Goal: Task Accomplishment & Management: Use online tool/utility

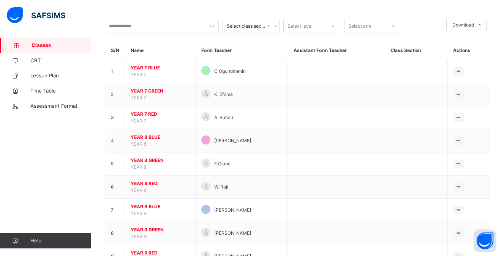
scroll to position [31, 0]
click at [48, 63] on span "CBT" at bounding box center [60, 61] width 61 height 8
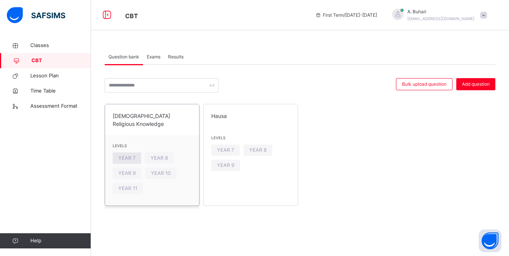
click at [127, 154] on span "YEAR 7" at bounding box center [126, 157] width 17 height 7
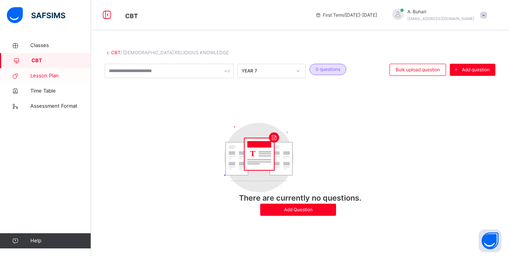
click at [42, 77] on span "Lesson Plan" at bounding box center [60, 76] width 61 height 8
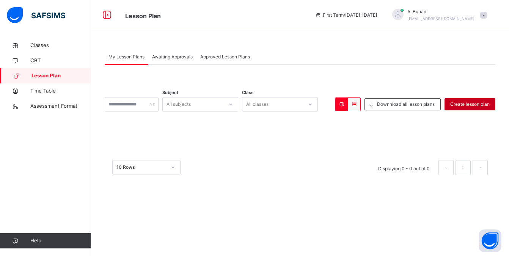
click at [471, 102] on span "Create lesson plan" at bounding box center [469, 104] width 39 height 7
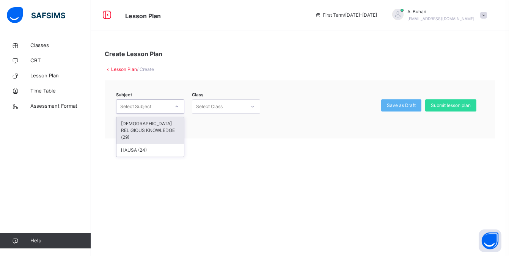
click at [179, 104] on div at bounding box center [176, 107] width 13 height 12
click at [147, 128] on div "[DEMOGRAPHIC_DATA] RELIGIOUS KNOWLEDGE (29)" at bounding box center [150, 130] width 68 height 27
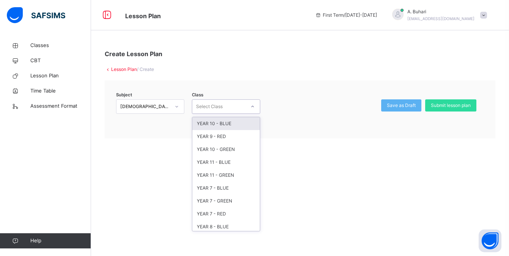
click at [253, 105] on icon at bounding box center [252, 107] width 5 height 8
click at [212, 215] on div "YEAR 7 - RED" at bounding box center [226, 214] width 68 height 13
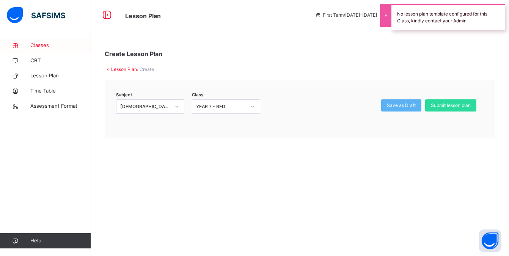
click at [43, 41] on link "Classes" at bounding box center [45, 45] width 91 height 15
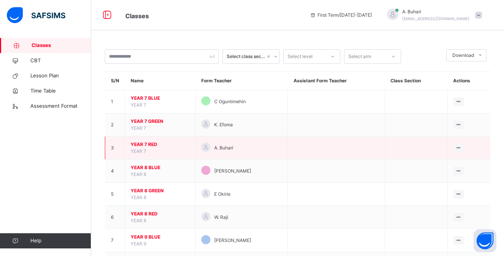
click at [152, 142] on span "YEAR 7 RED" at bounding box center [160, 144] width 59 height 7
